Goal: Task Accomplishment & Management: Use online tool/utility

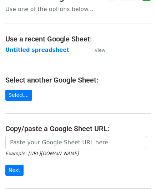
scroll to position [71, 0]
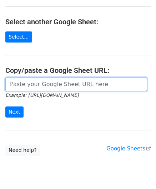
click at [39, 81] on input "url" at bounding box center [76, 84] width 142 height 14
paste input "https://docs.google.com/spreadsheets/d/1rt6fyy_kW8Bog15CUIJ6OMqYVo1wecm66TNI_P8…"
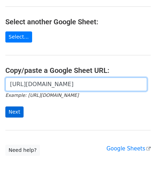
scroll to position [0, 154]
type input "https://docs.google.com/spreadsheets/d/1rt6fyy_kW8Bog15CUIJ6OMqYVo1wecm66TNI_P8…"
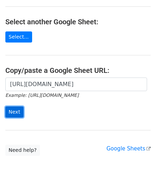
click at [16, 108] on input "Next" at bounding box center [14, 111] width 18 height 11
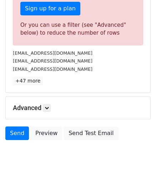
scroll to position [241, 0]
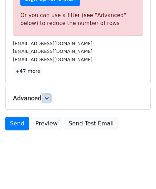
click at [48, 97] on icon at bounding box center [47, 98] width 4 height 4
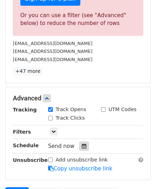
click at [82, 143] on icon at bounding box center [84, 145] width 5 height 5
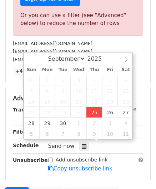
type input "[DATE] 12:00"
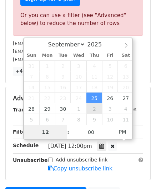
scroll to position [0, 0]
paste input "8"
type input "8"
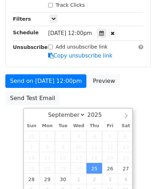
type input "[DATE] 20:00"
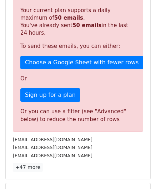
scroll to position [327, 0]
